Goal: Navigation & Orientation: Find specific page/section

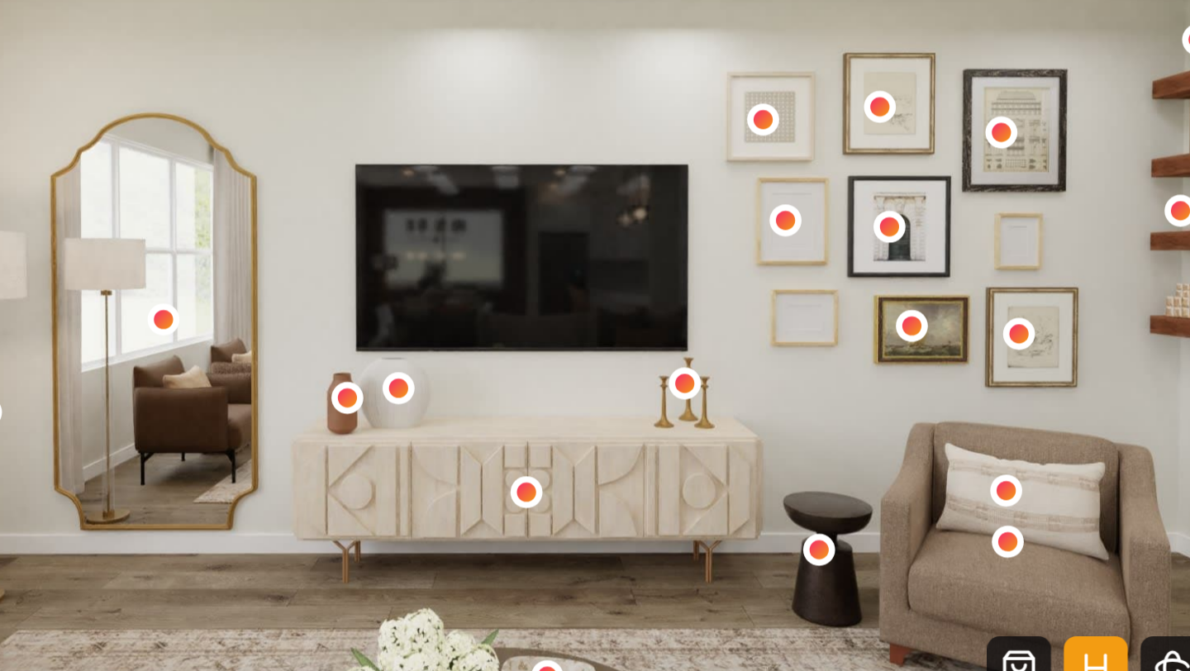
scroll to position [3122, 0]
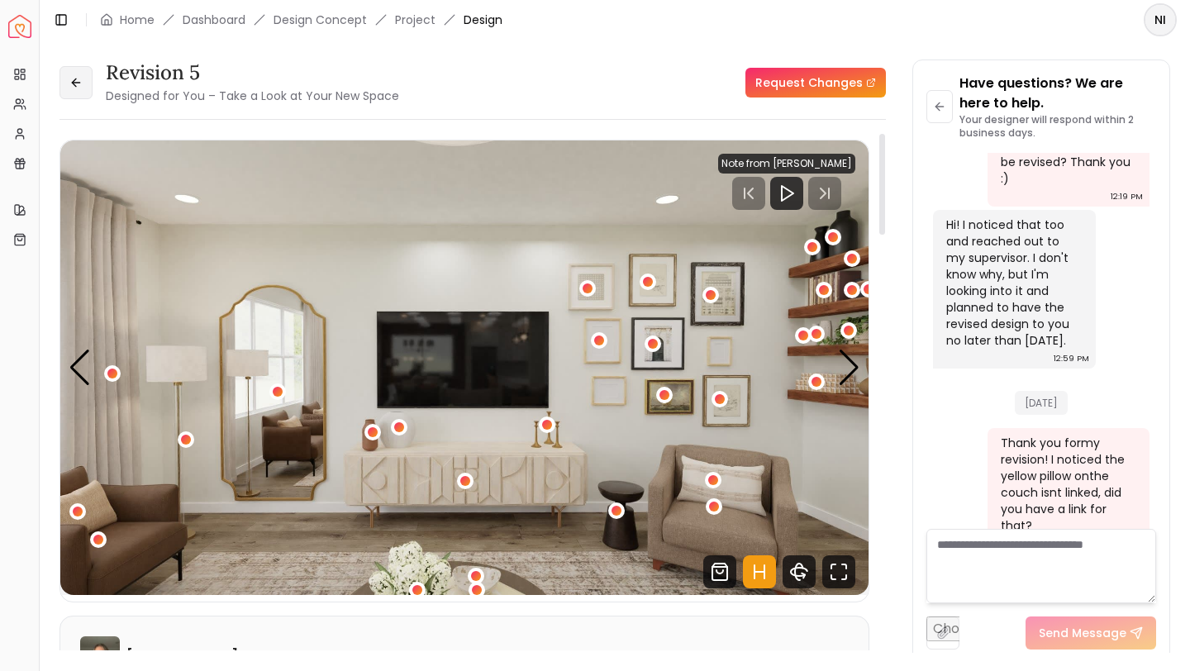
click at [82, 92] on button at bounding box center [76, 82] width 33 height 33
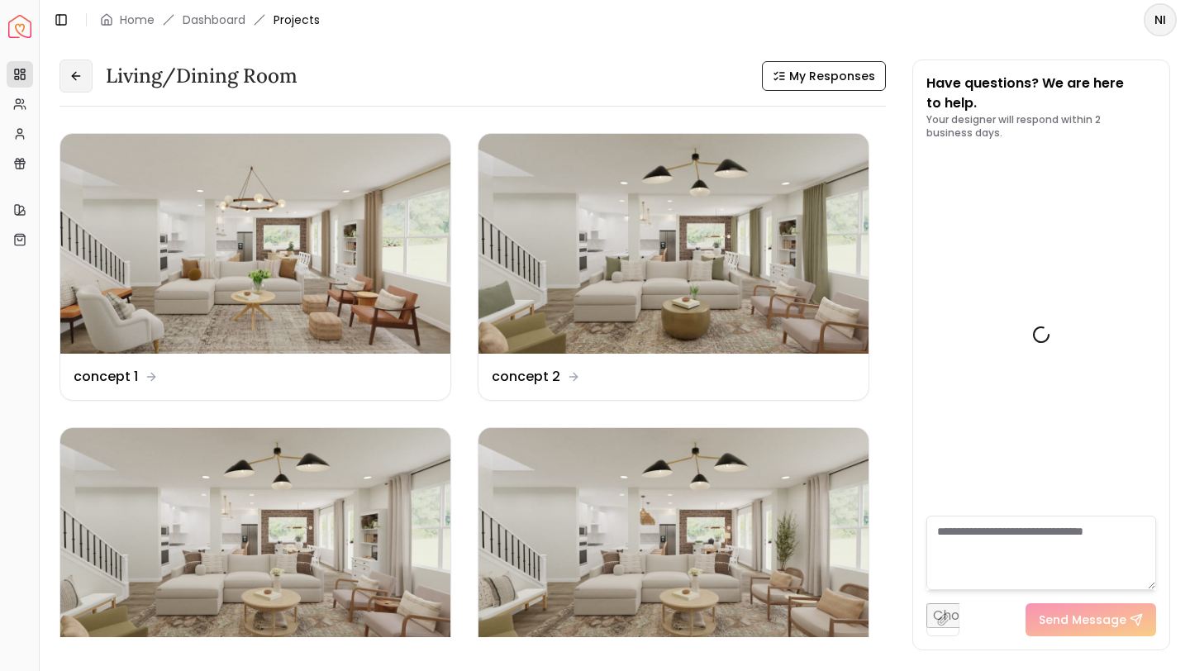
scroll to position [3305, 0]
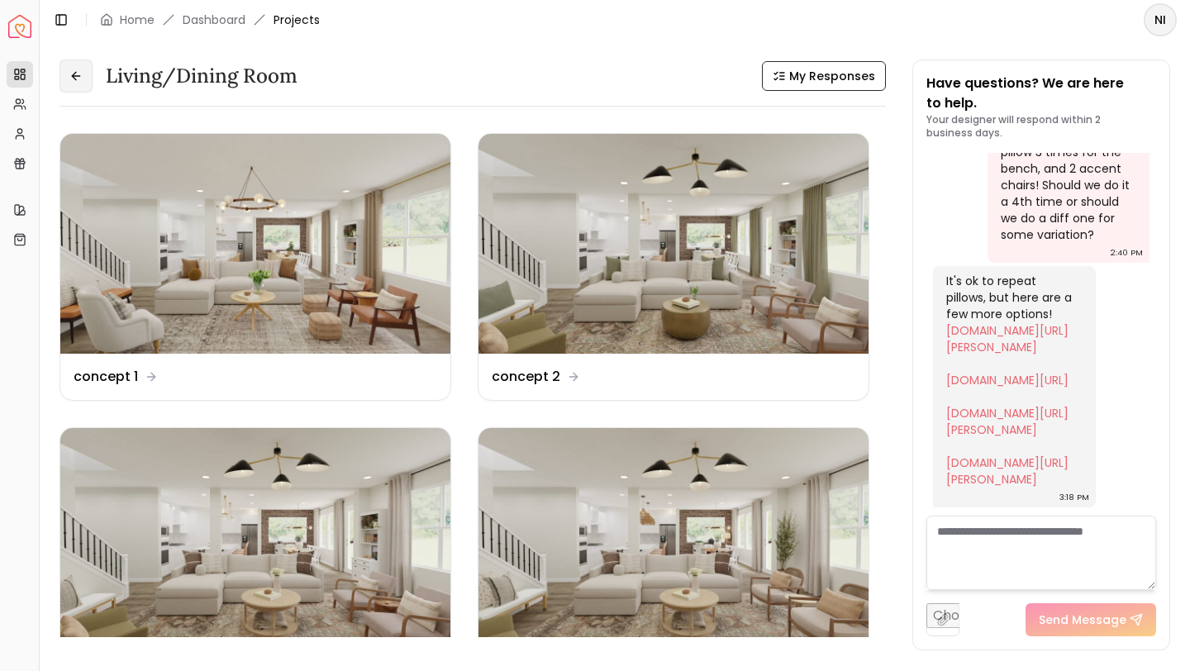
click at [81, 80] on icon at bounding box center [75, 75] width 13 height 13
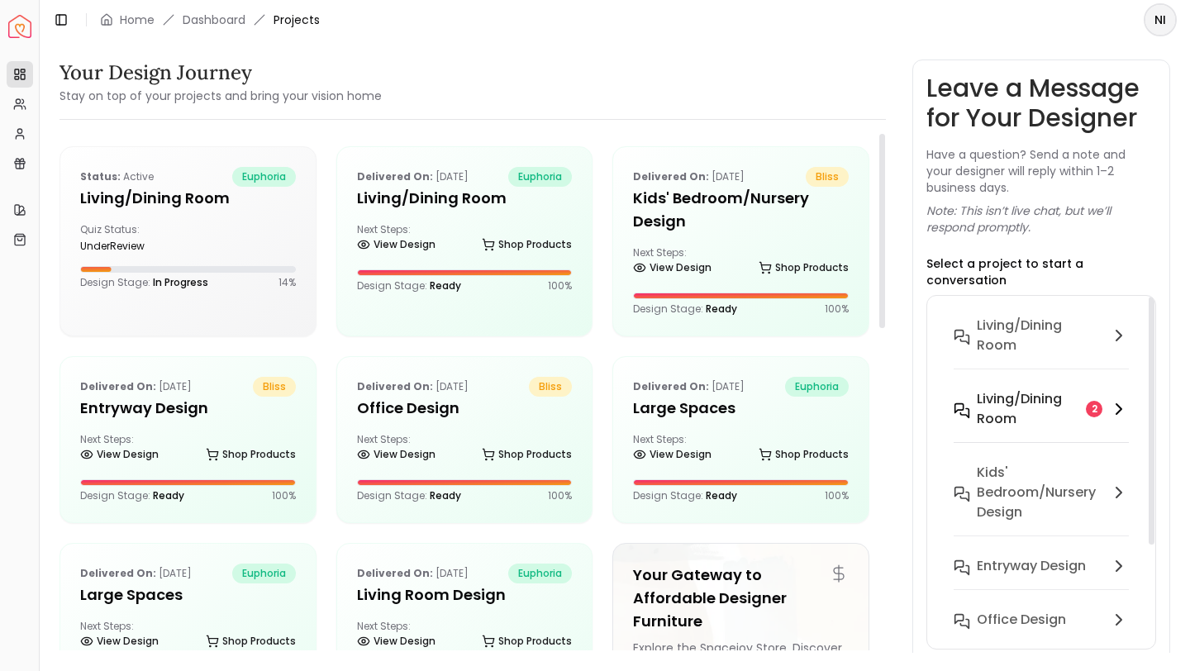
click at [1036, 410] on h6 "Living/Dining Room" at bounding box center [1028, 409] width 102 height 40
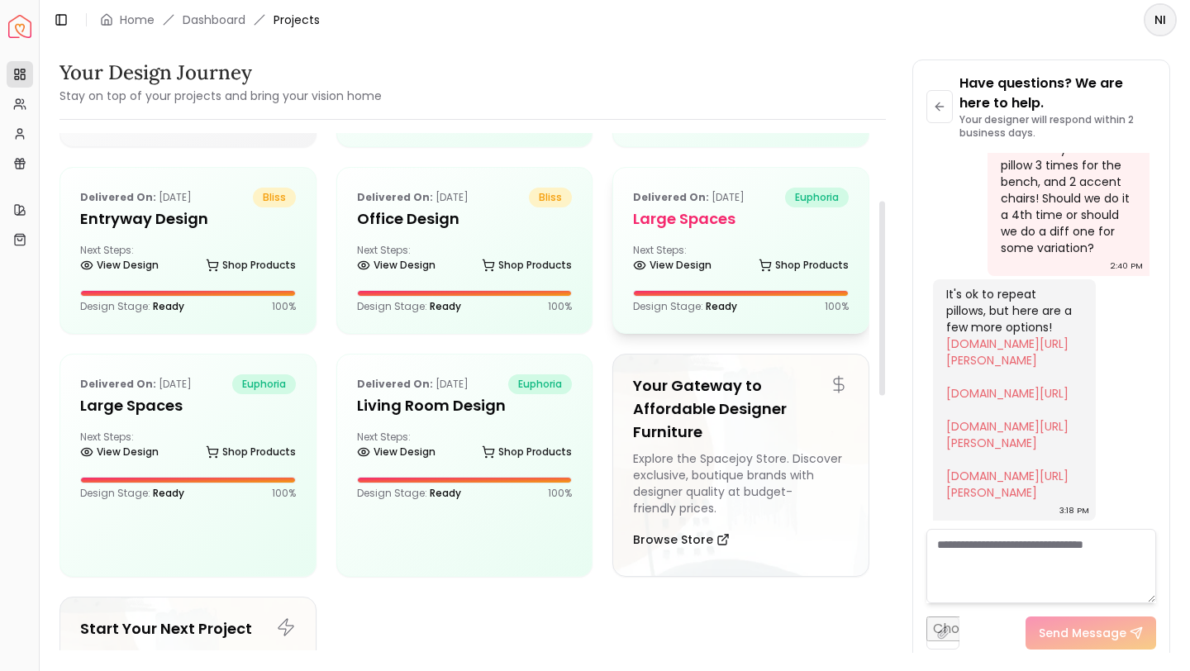
scroll to position [160, 0]
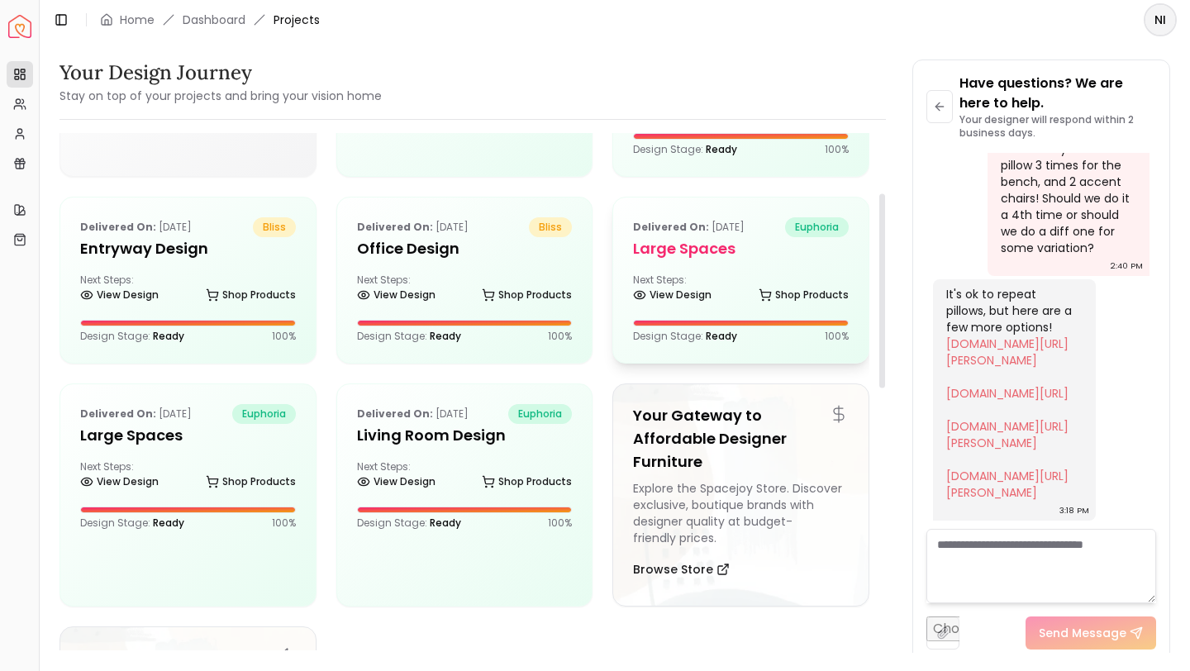
click at [802, 248] on h5 "Large Spaces" at bounding box center [741, 248] width 216 height 23
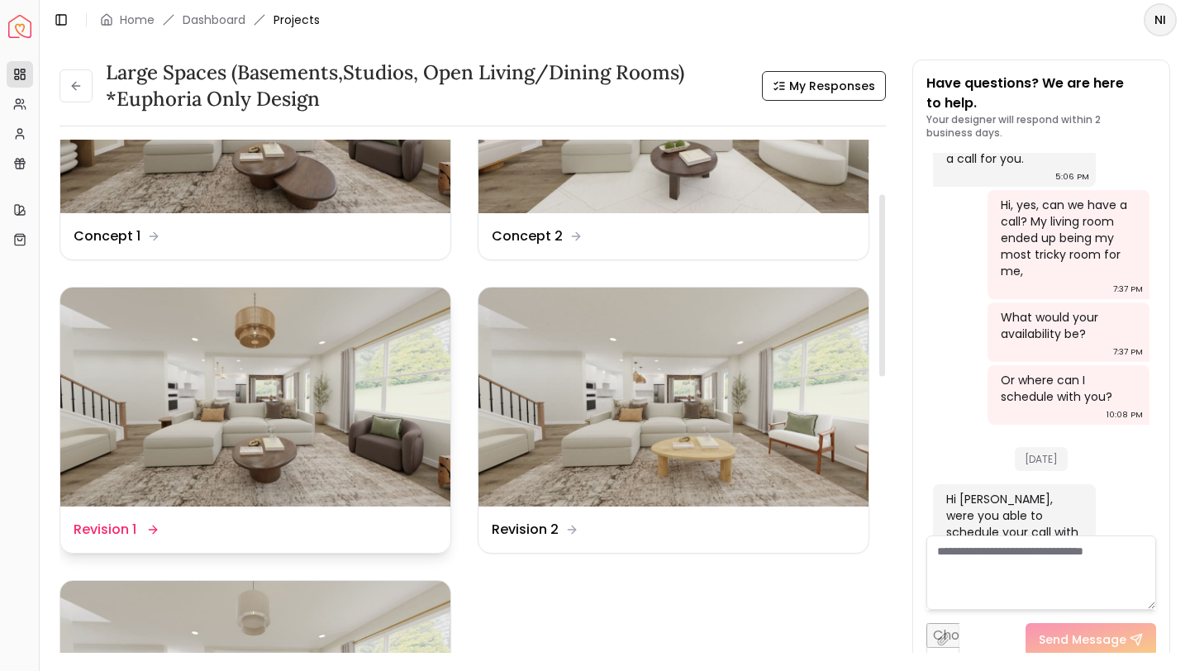
scroll to position [131, 0]
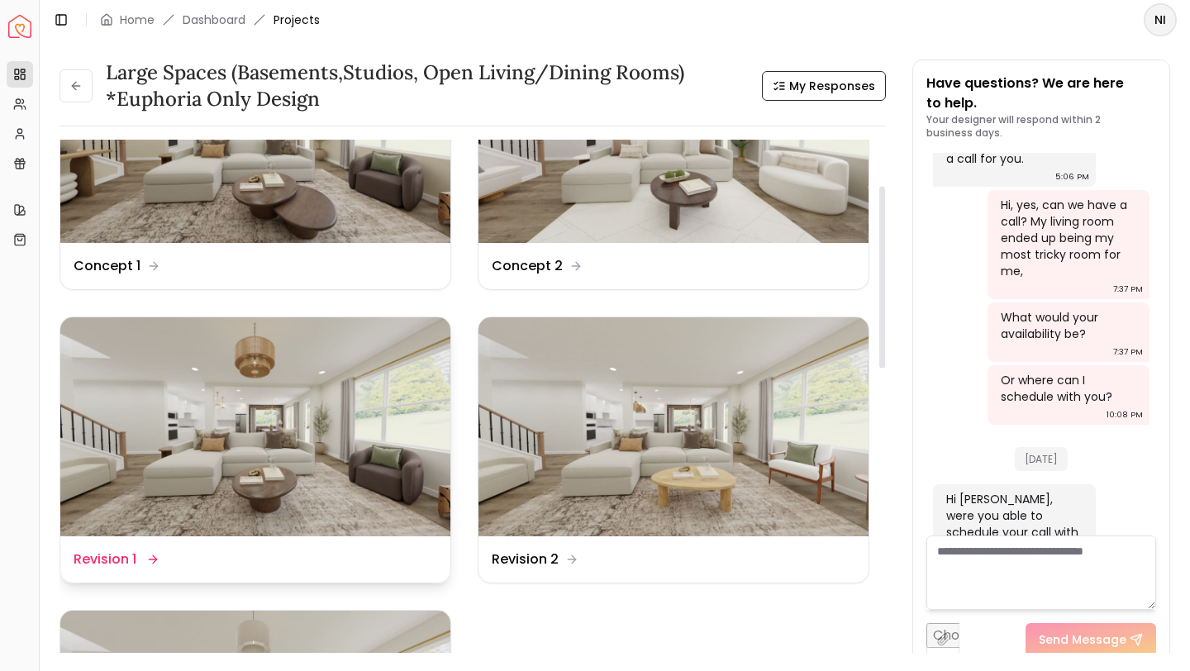
click at [252, 558] on div "Design Name Revision 1" at bounding box center [256, 560] width 364 height 20
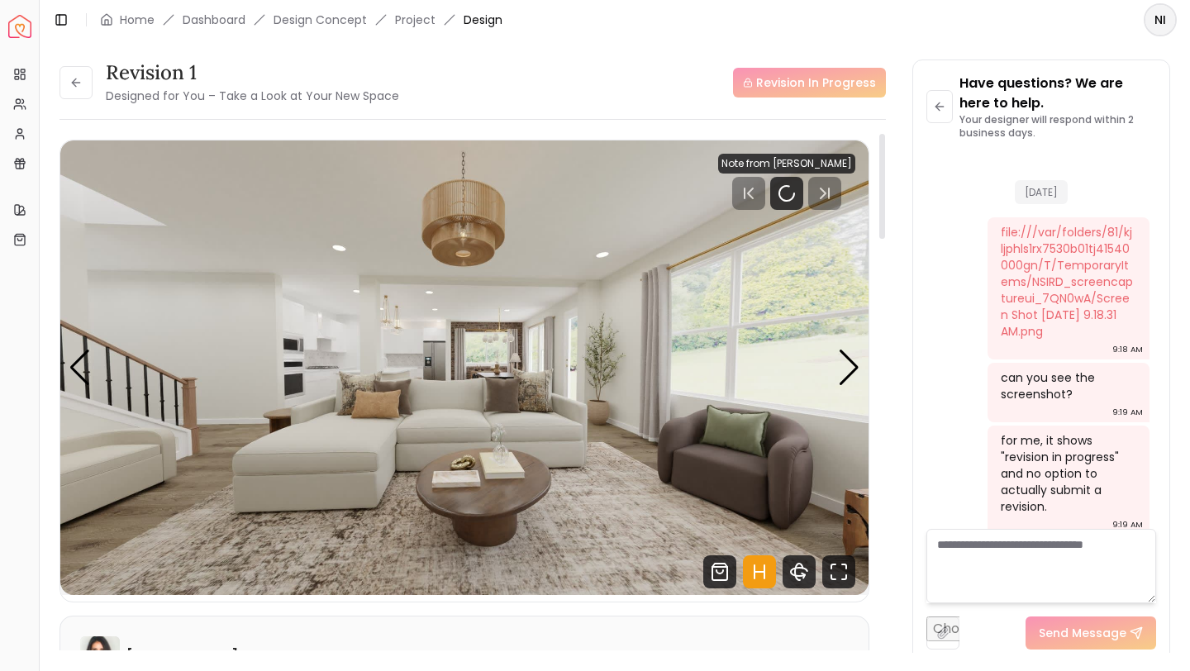
scroll to position [3461, 0]
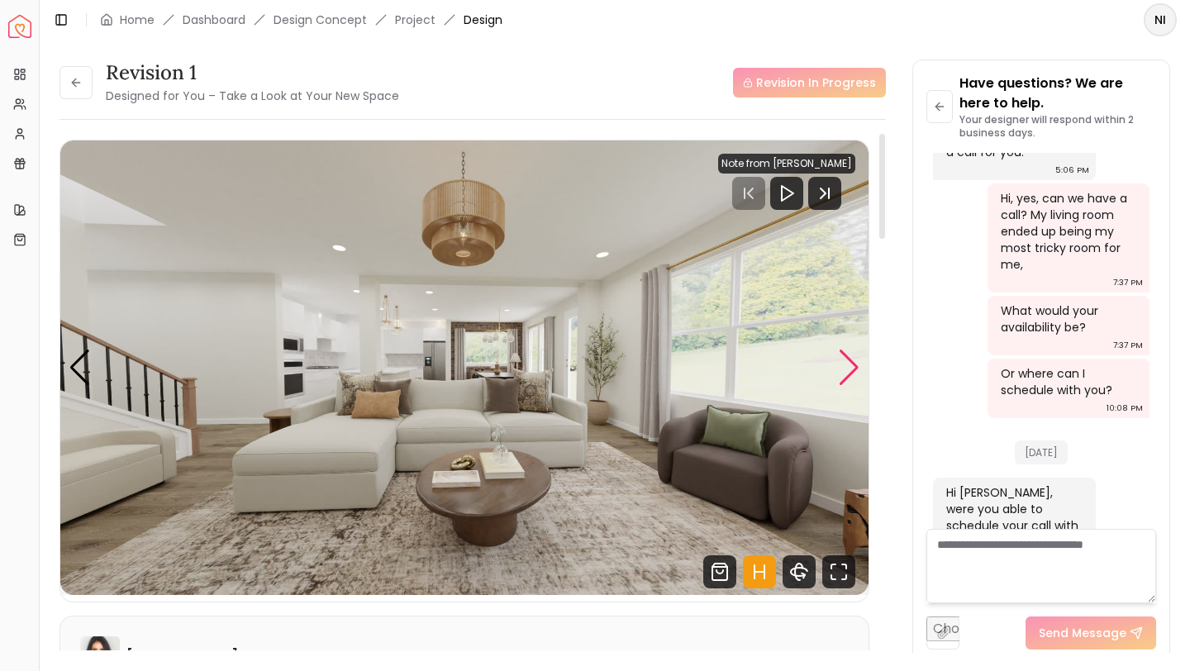
click at [846, 355] on div "Next slide" at bounding box center [849, 368] width 22 height 36
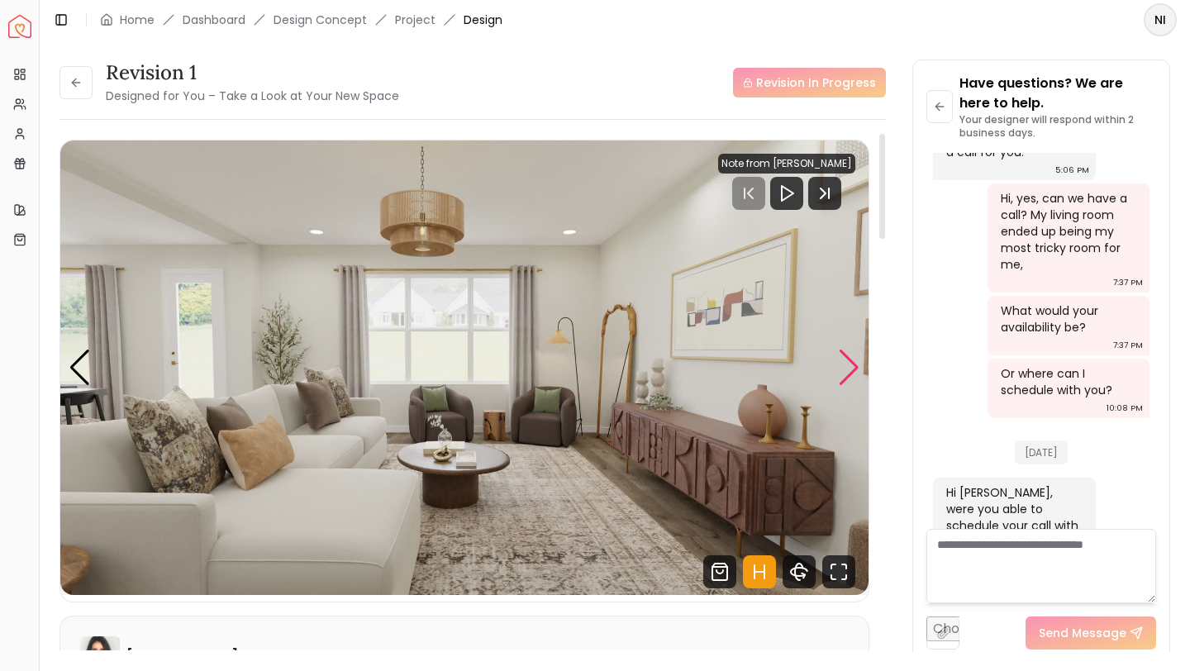
click at [846, 355] on div "Next slide" at bounding box center [849, 368] width 22 height 36
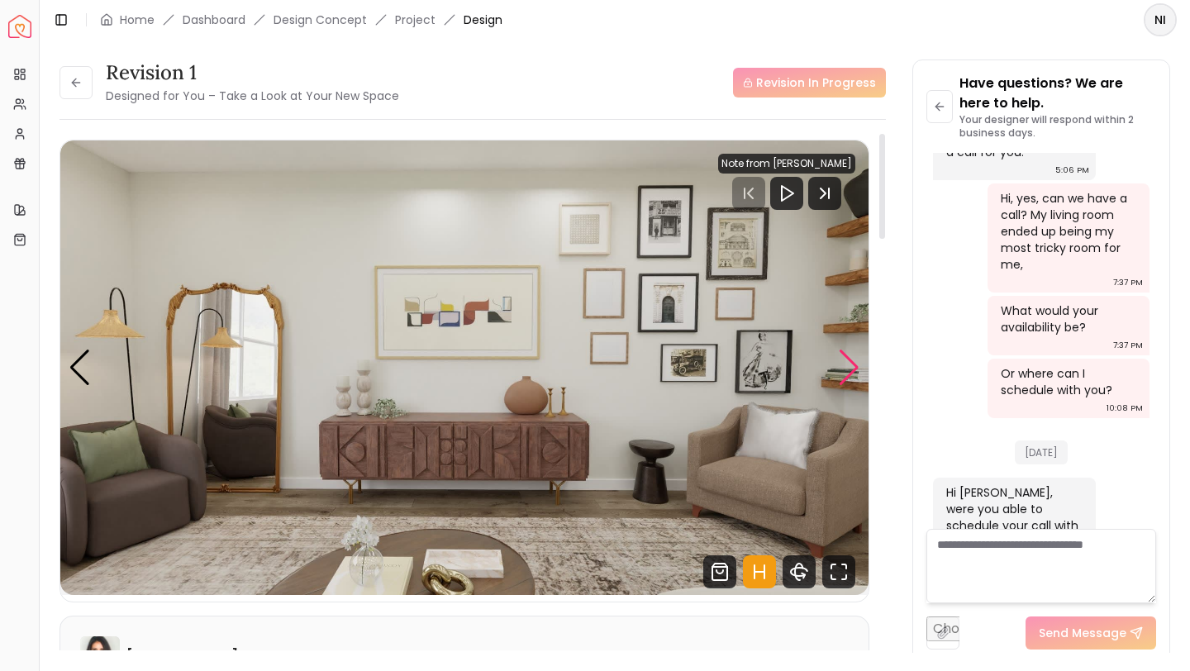
click at [846, 355] on div "Next slide" at bounding box center [849, 368] width 22 height 36
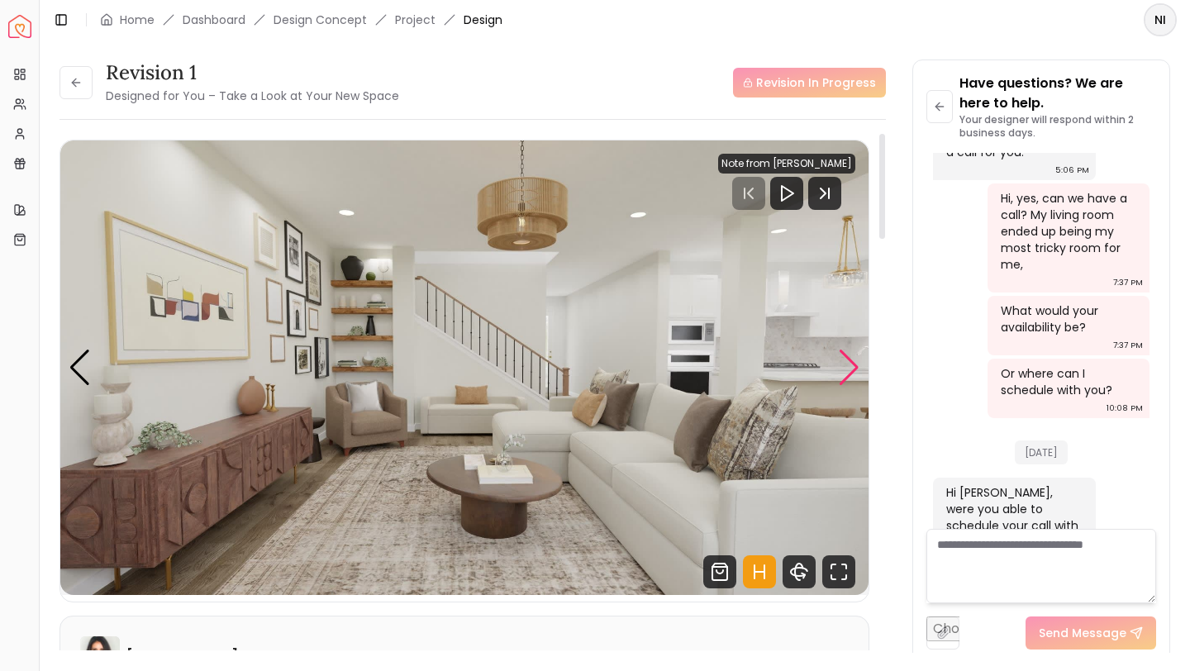
click at [846, 355] on div "Next slide" at bounding box center [849, 368] width 22 height 36
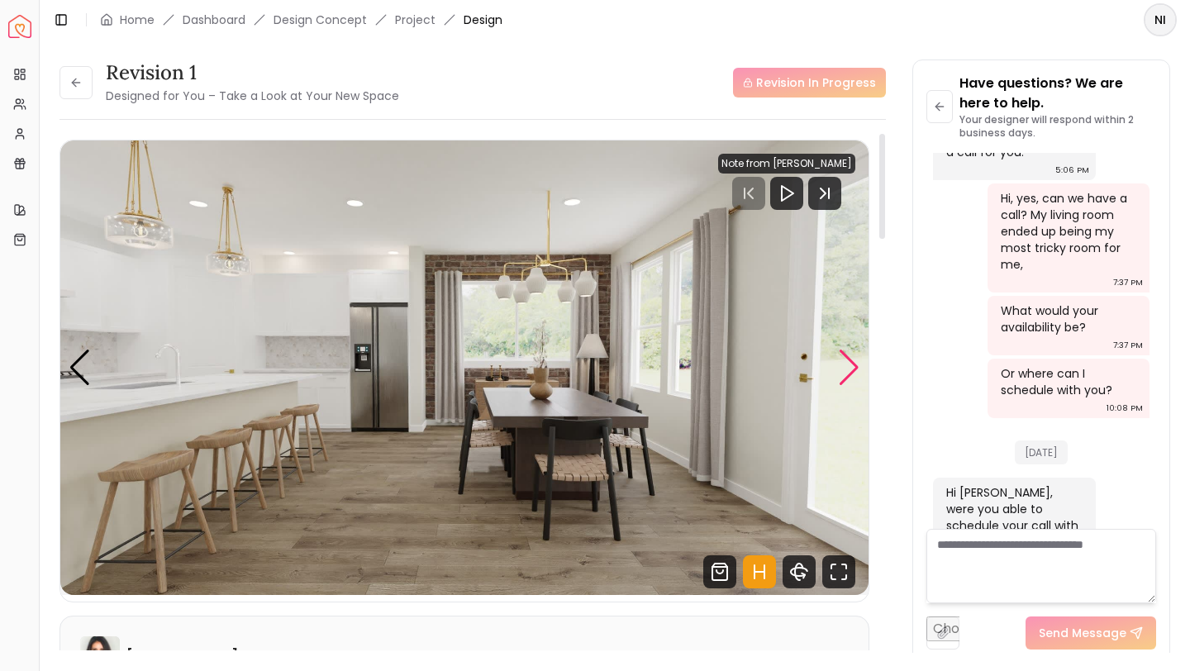
click at [846, 355] on div "Next slide" at bounding box center [849, 368] width 22 height 36
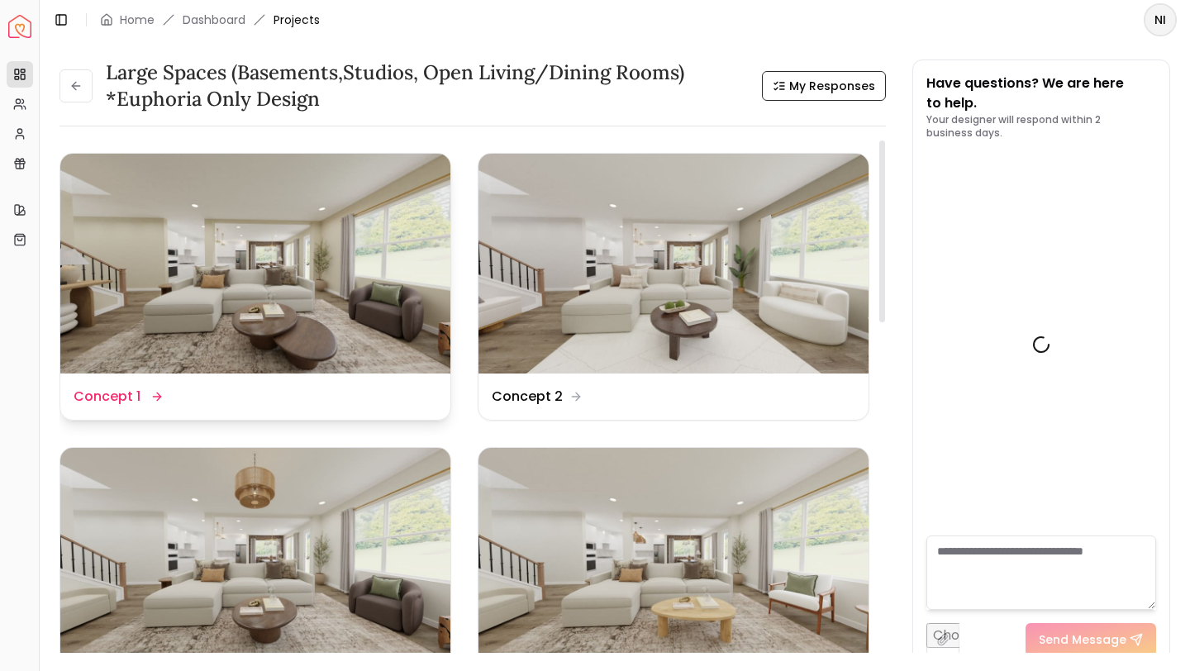
scroll to position [3454, 0]
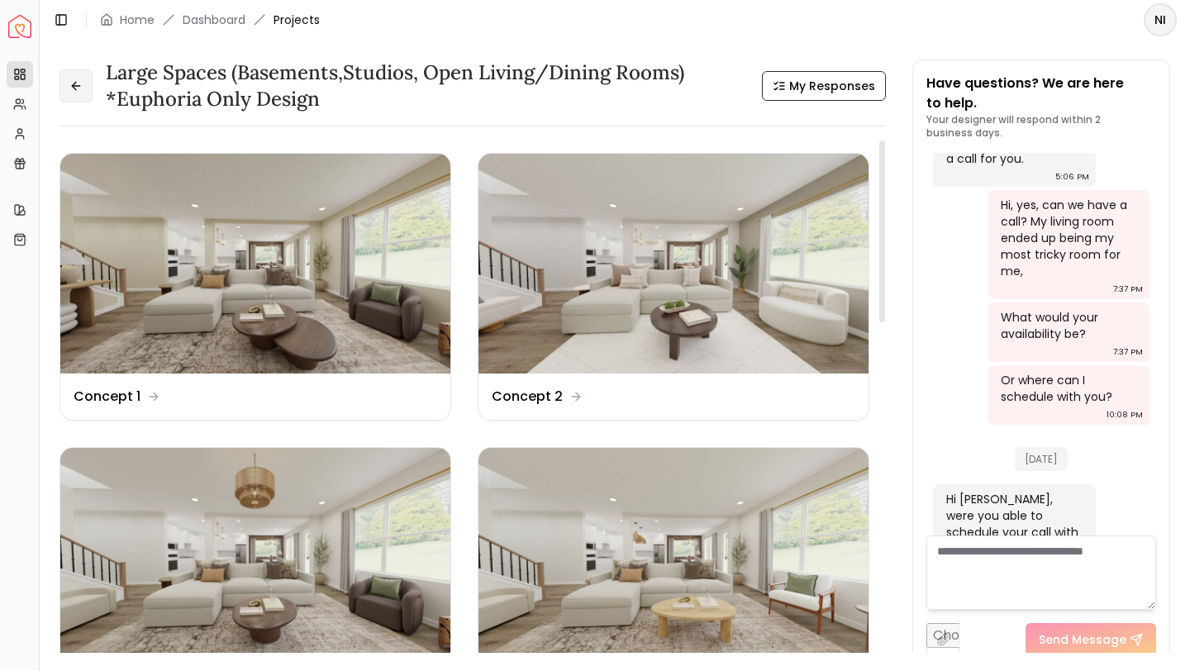
click at [73, 76] on button at bounding box center [76, 85] width 33 height 33
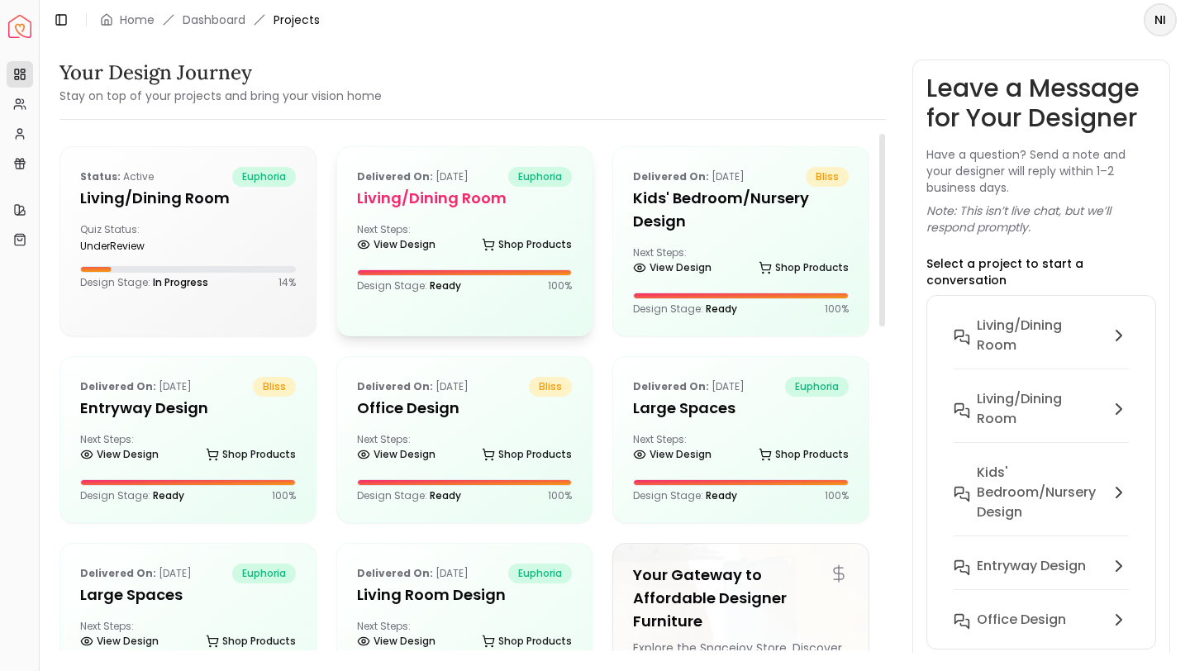
click at [531, 212] on div "Delivered on: Jul 01, 2025 euphoria Living/Dining Room Next Steps: View Design …" at bounding box center [464, 229] width 255 height 165
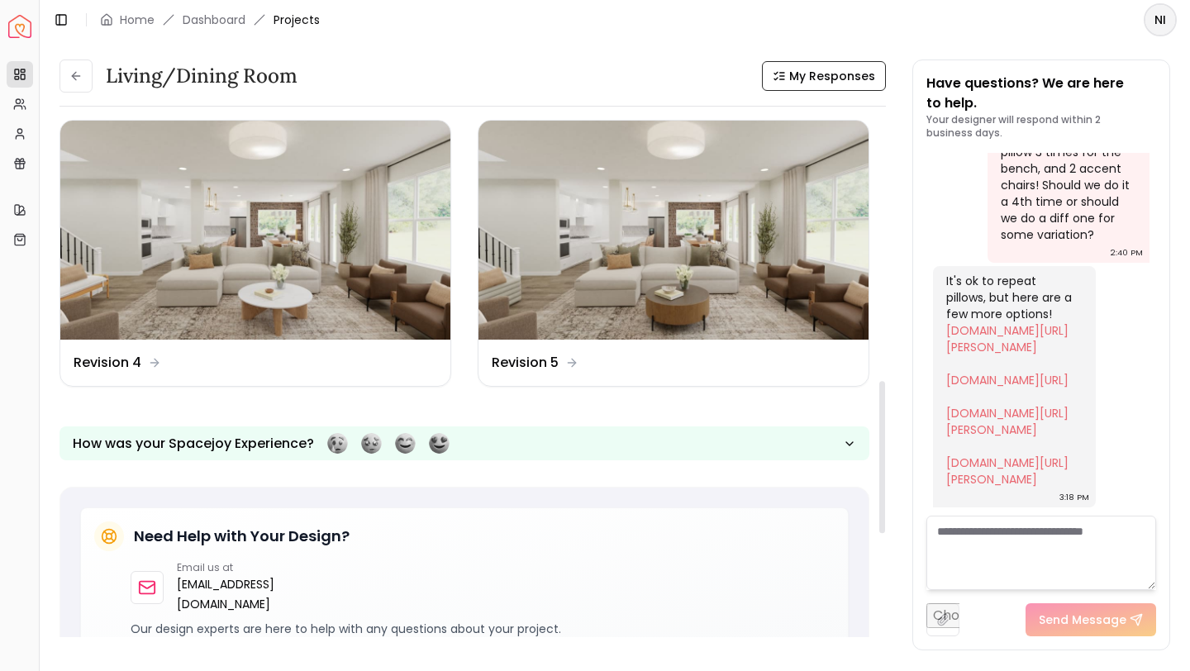
scroll to position [885, 0]
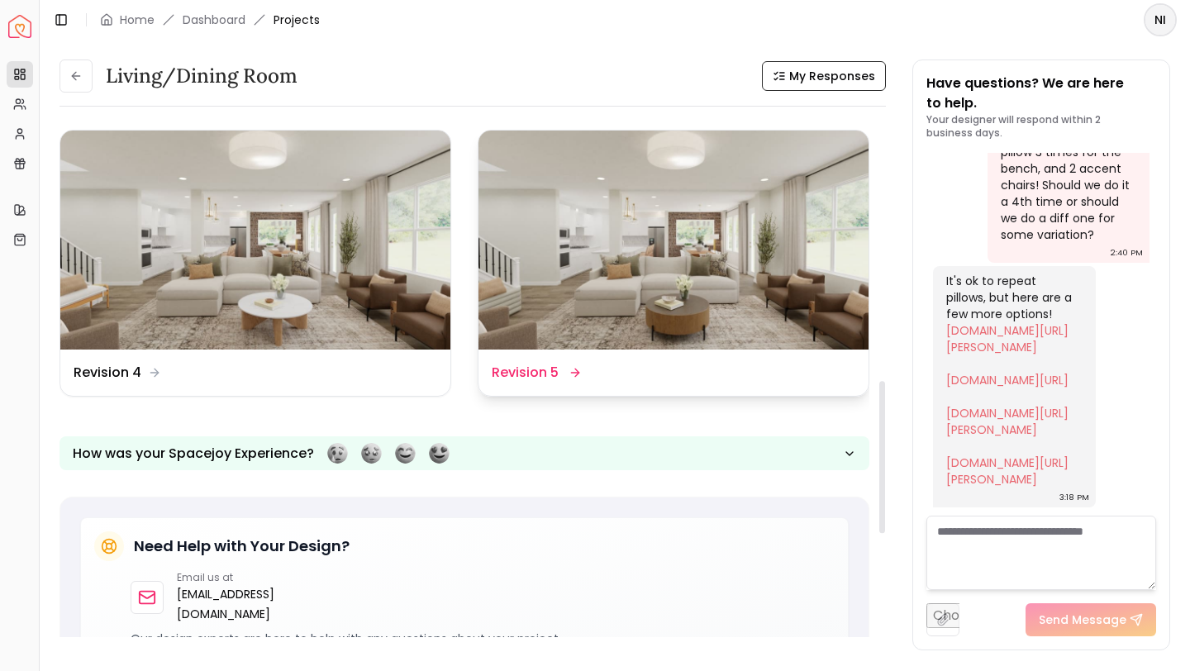
click at [621, 375] on div "Design Name Revision 5" at bounding box center [674, 373] width 364 height 20
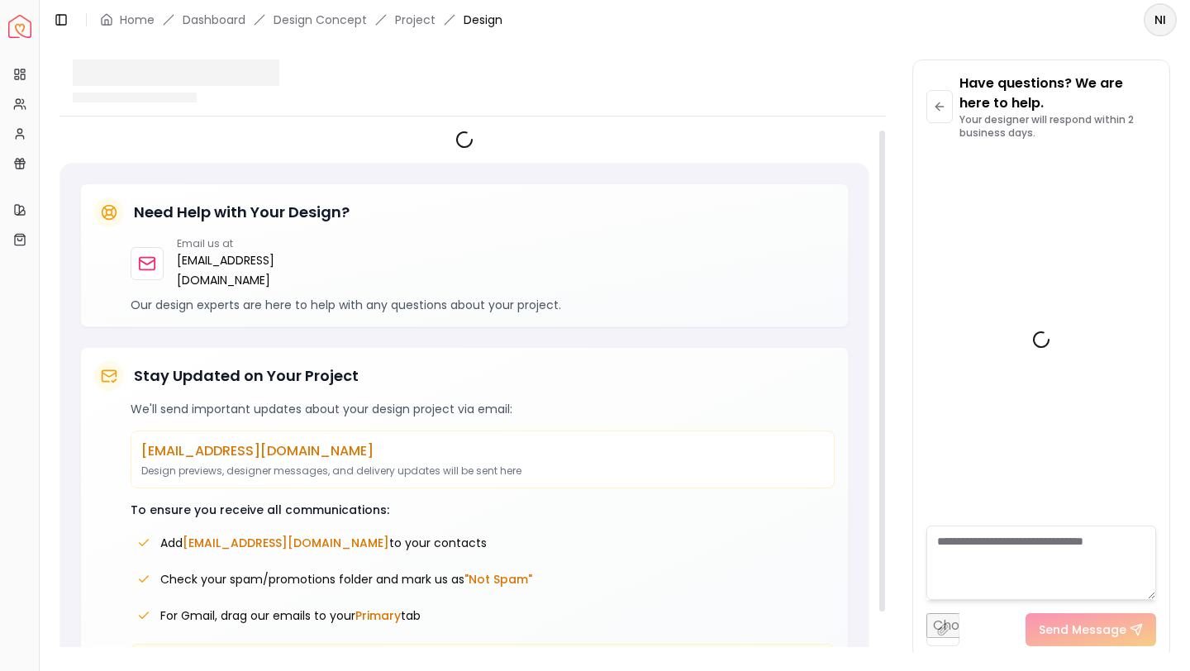
scroll to position [3292, 0]
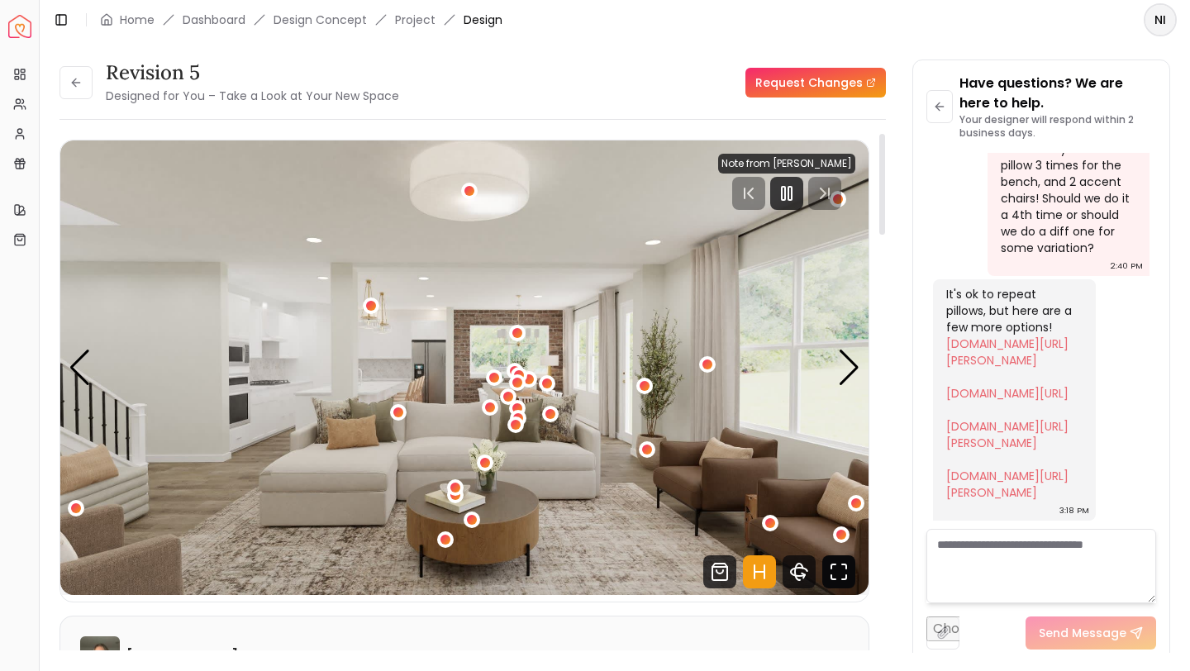
click at [835, 576] on icon "Fullscreen" at bounding box center [838, 571] width 33 height 33
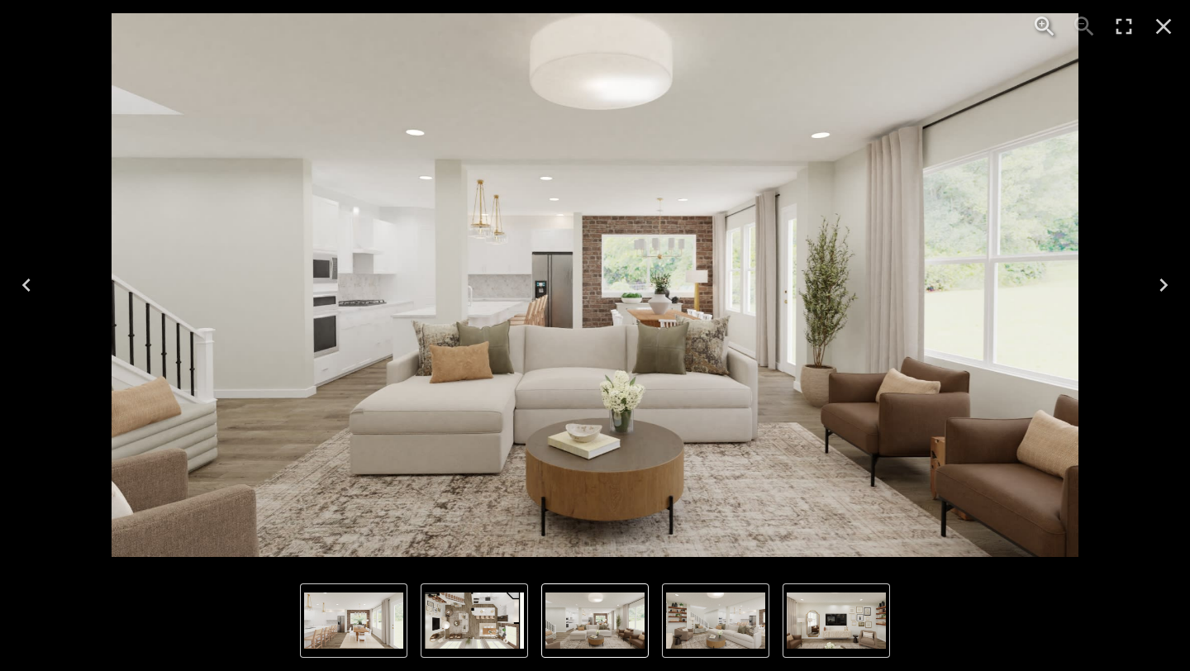
click at [1165, 276] on icon "Next" at bounding box center [1164, 285] width 26 height 26
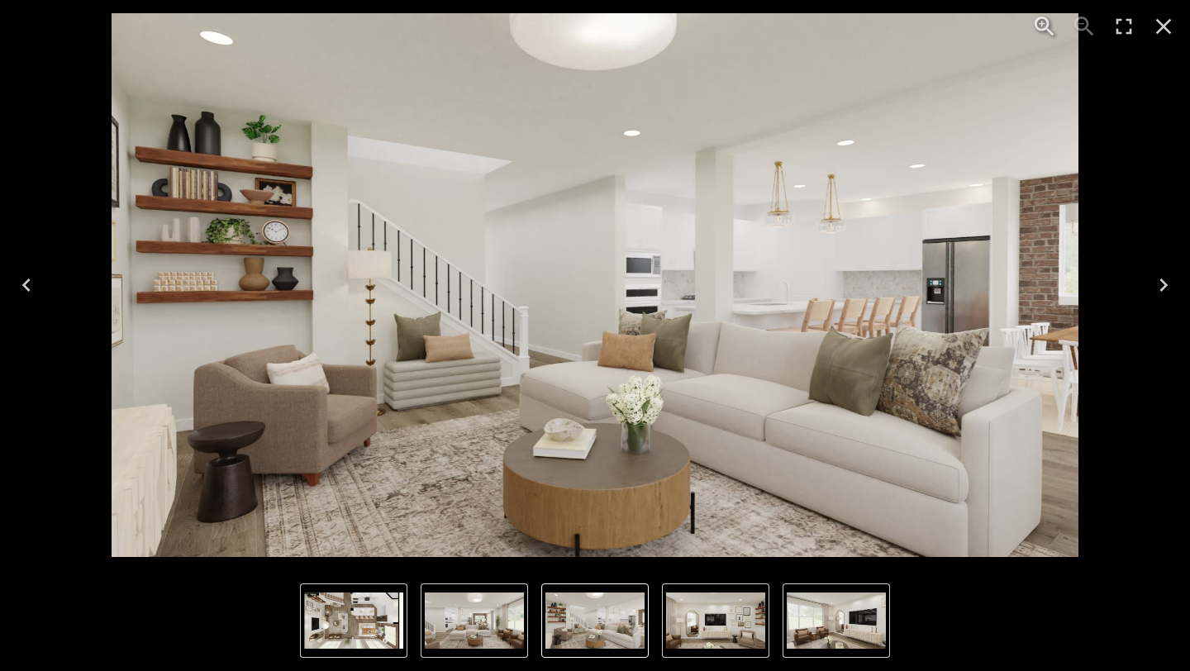
click at [1160, 276] on icon "Next" at bounding box center [1164, 285] width 26 height 26
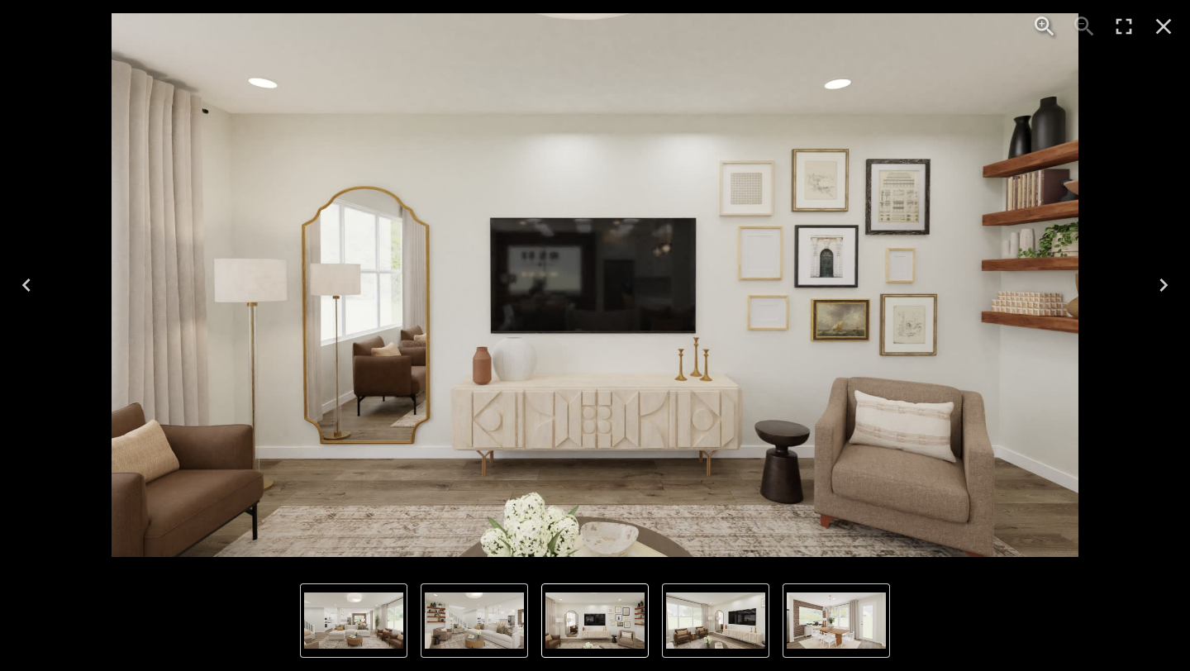
click at [1161, 28] on icon "Close" at bounding box center [1164, 27] width 16 height 16
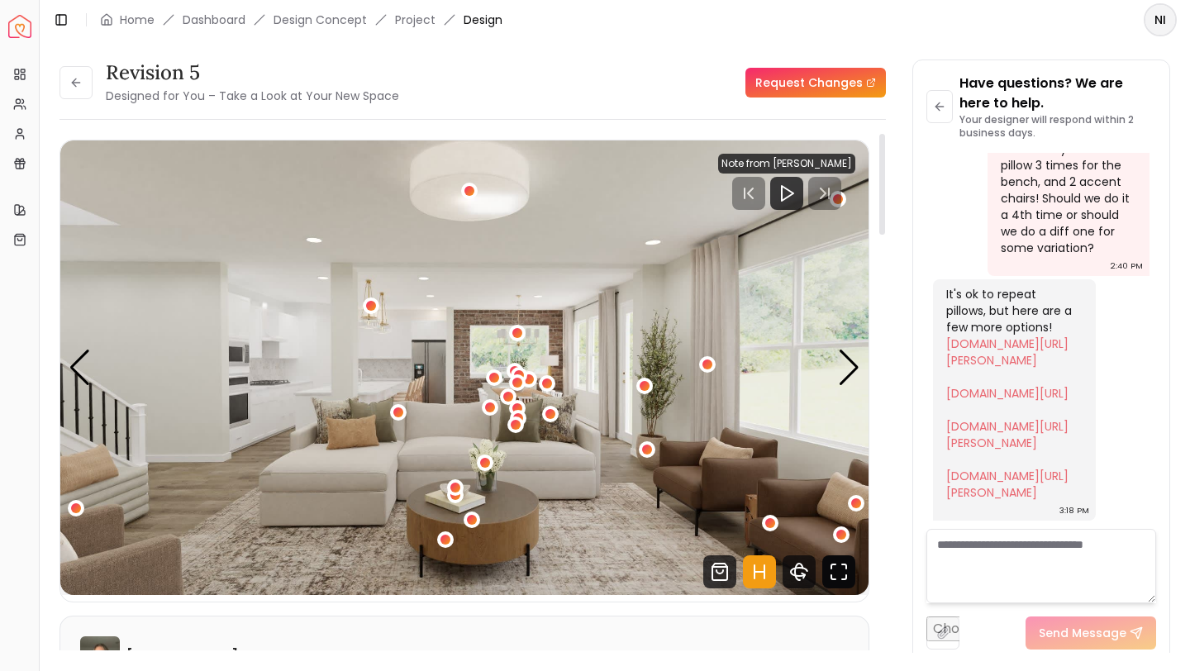
click at [844, 567] on icon "Fullscreen" at bounding box center [838, 571] width 33 height 33
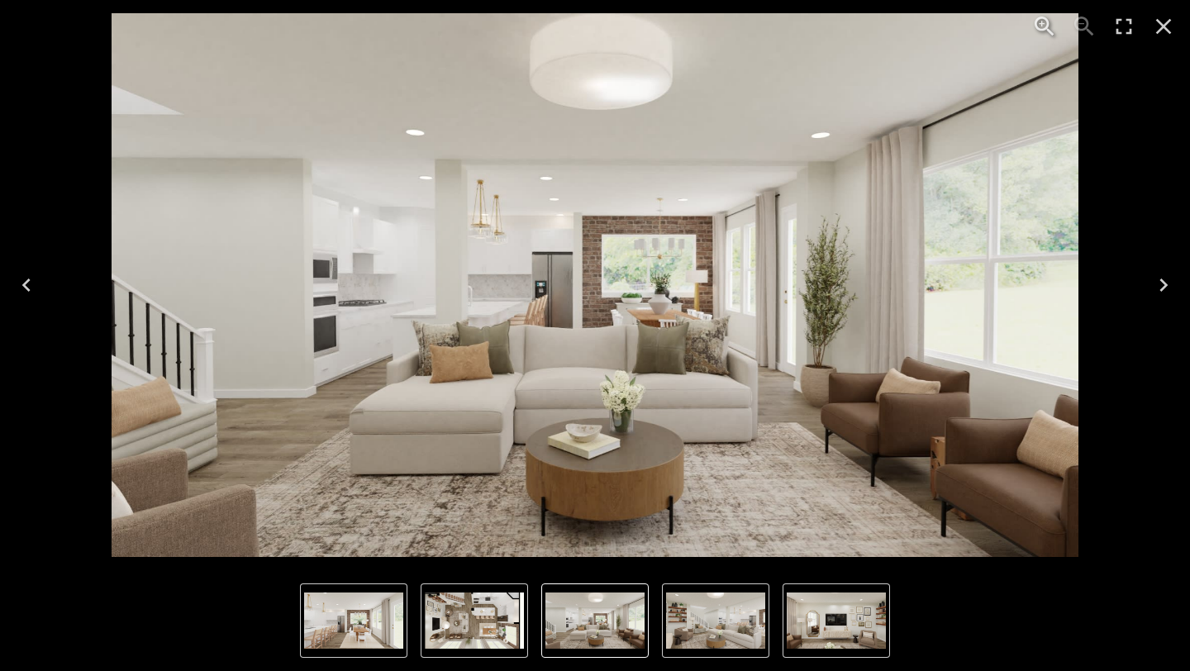
click at [1155, 279] on icon "Next" at bounding box center [1164, 285] width 26 height 26
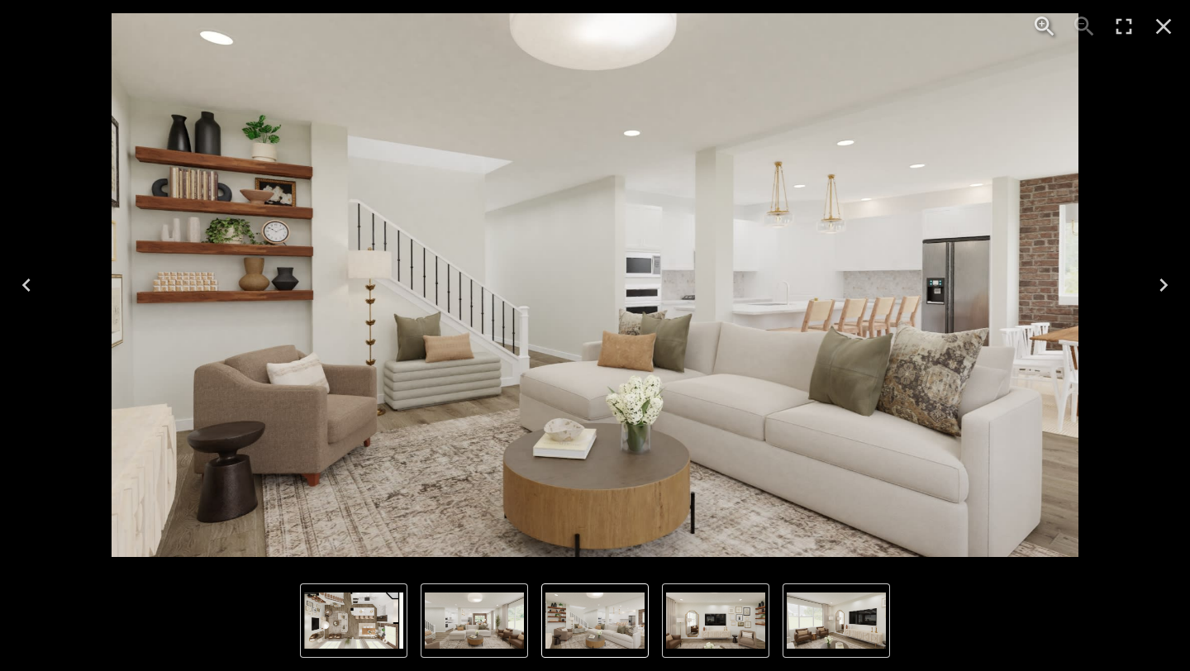
click at [1160, 279] on icon "Next" at bounding box center [1164, 285] width 8 height 13
